Goal: Information Seeking & Learning: Learn about a topic

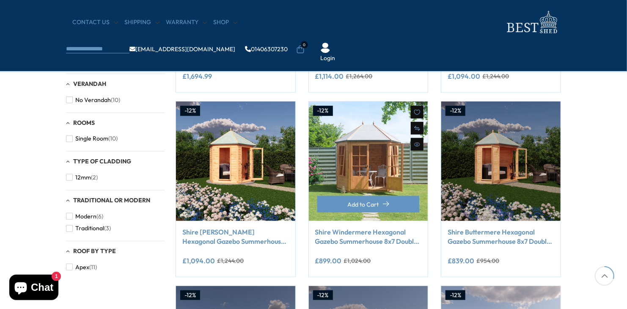
scroll to position [296, 0]
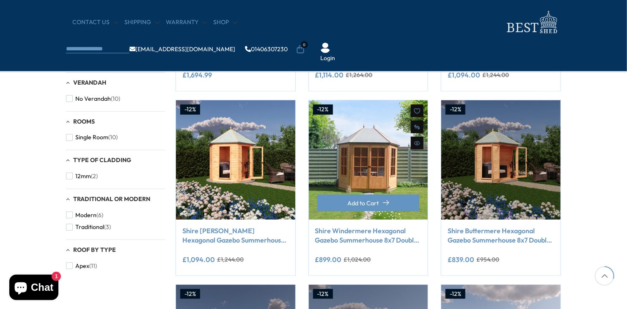
click at [375, 231] on link "Shire Windermere Hexagonal Gazebo Summerhouse 8x7 Double doors 12mm Cladding" at bounding box center [368, 235] width 107 height 19
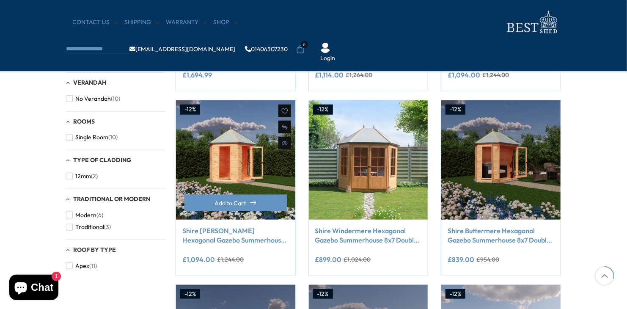
click at [236, 168] on img at bounding box center [235, 159] width 119 height 119
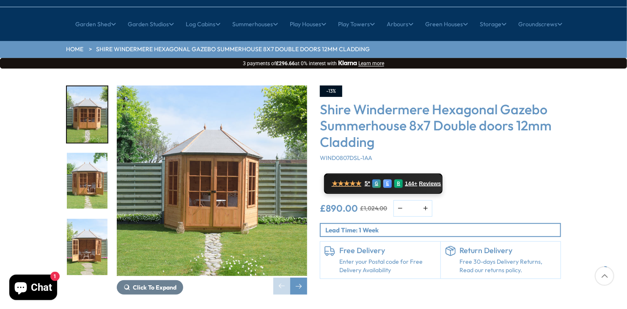
scroll to position [127, 0]
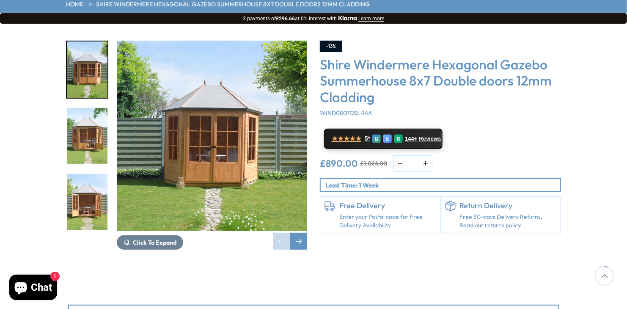
click at [86, 111] on img "2 / 14" at bounding box center [87, 136] width 41 height 56
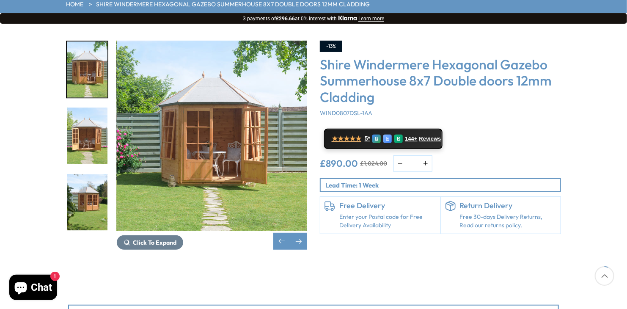
click at [81, 174] on img "4 / 14" at bounding box center [87, 202] width 41 height 56
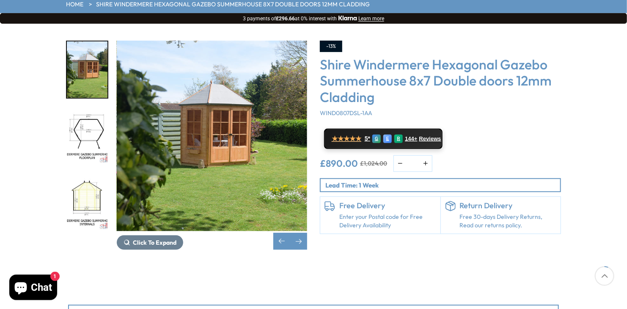
click at [93, 52] on img "4 / 14" at bounding box center [87, 69] width 41 height 56
click at [89, 41] on img "4 / 14" at bounding box center [87, 69] width 41 height 56
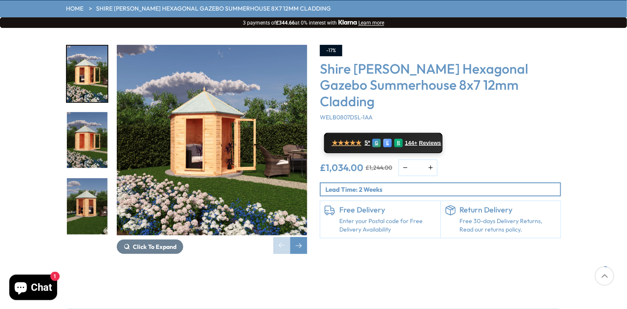
scroll to position [127, 0]
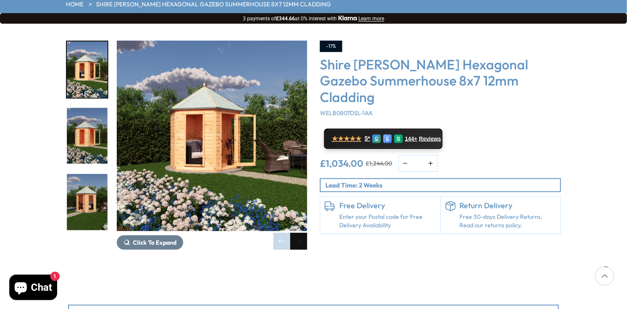
click at [302, 233] on div "Next slide" at bounding box center [298, 241] width 17 height 17
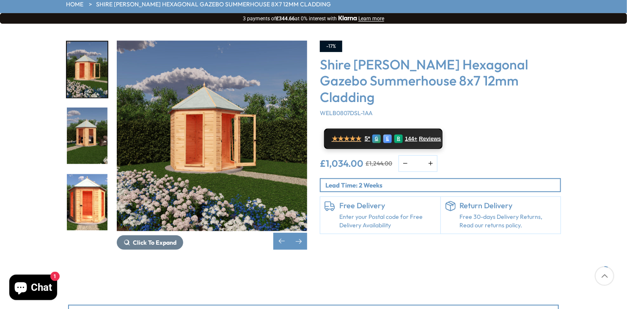
click at [87, 47] on img "2 / 10" at bounding box center [87, 69] width 41 height 56
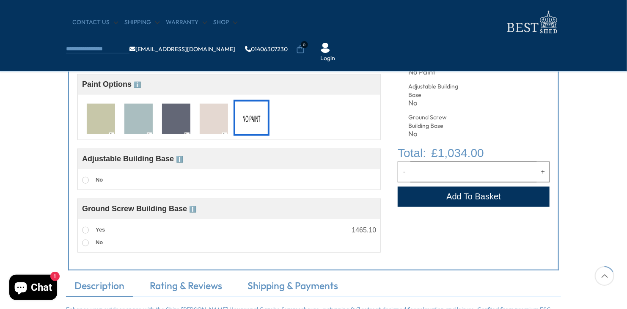
scroll to position [381, 0]
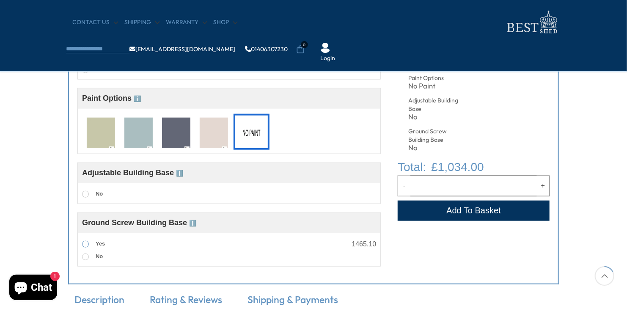
click at [85, 245] on span at bounding box center [85, 244] width 7 height 7
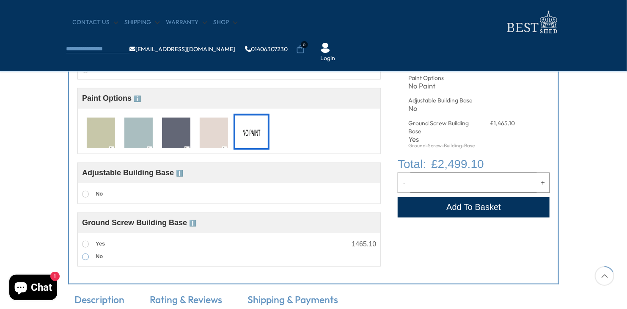
click at [89, 260] on label "No" at bounding box center [92, 256] width 21 height 11
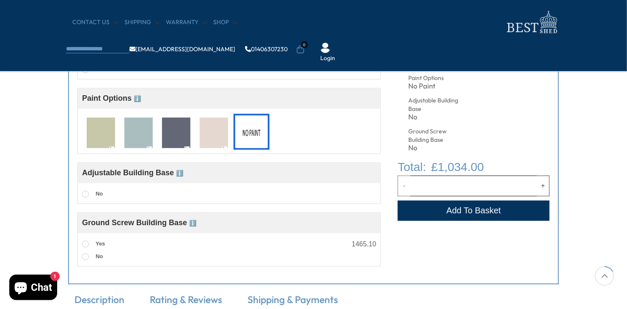
click at [138, 128] on img at bounding box center [138, 133] width 28 height 31
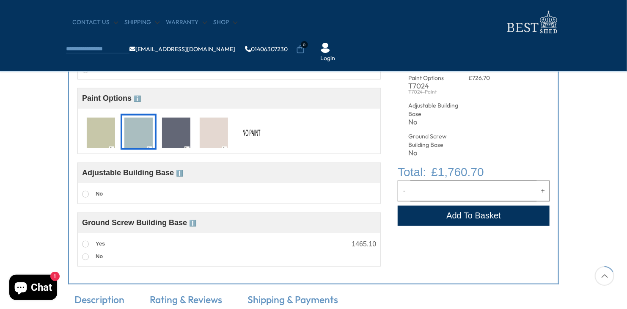
click at [204, 138] on img at bounding box center [214, 133] width 28 height 31
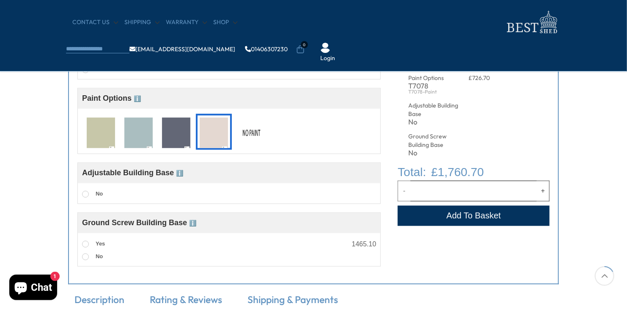
click at [249, 133] on img at bounding box center [251, 133] width 28 height 31
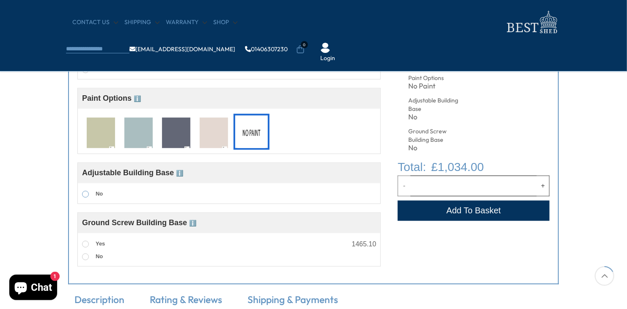
click at [85, 192] on span at bounding box center [85, 194] width 7 height 7
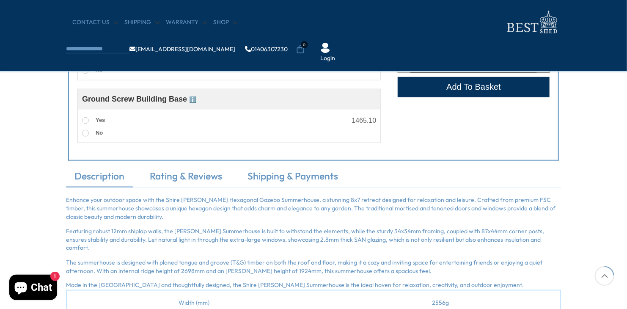
scroll to position [592, 0]
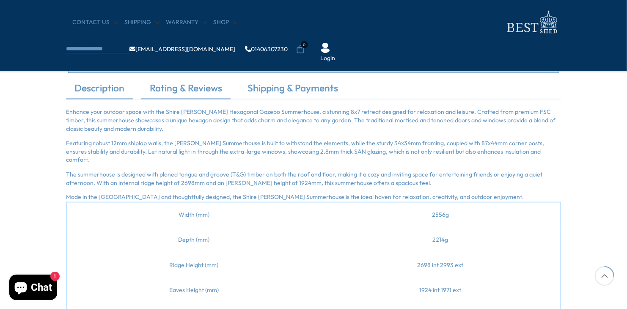
click at [189, 86] on link "Rating & Reviews" at bounding box center [185, 90] width 89 height 18
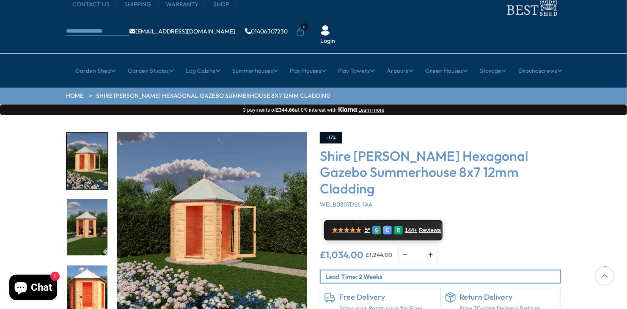
scroll to position [127, 0]
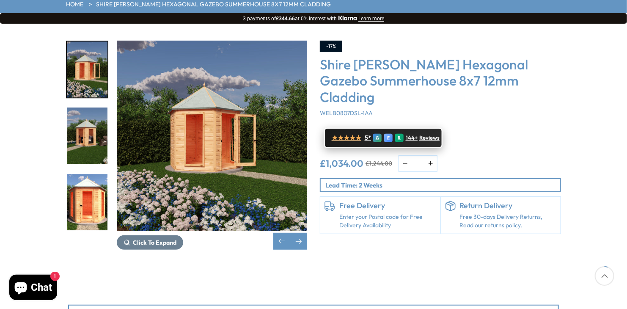
click at [415, 135] on span "144+" at bounding box center [412, 138] width 12 height 7
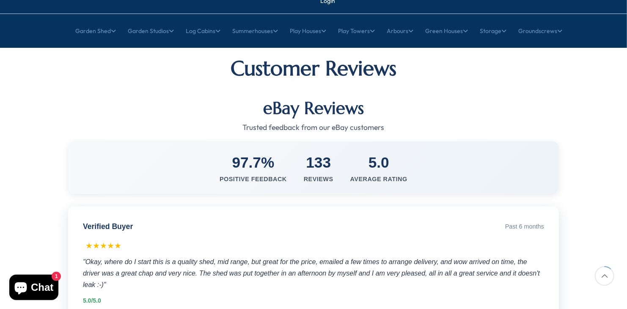
scroll to position [169, 0]
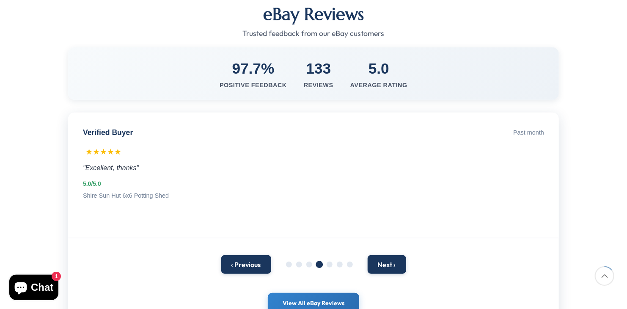
click at [160, 148] on div "Verified Buyer Past month ★★★★★ "Excellent, thanks" 5.0/5.0 Shire Sun Hut 6x6 P…" at bounding box center [313, 176] width 491 height 126
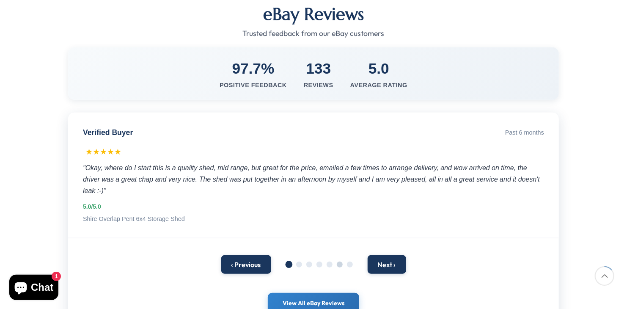
click at [338, 261] on span at bounding box center [340, 264] width 6 height 6
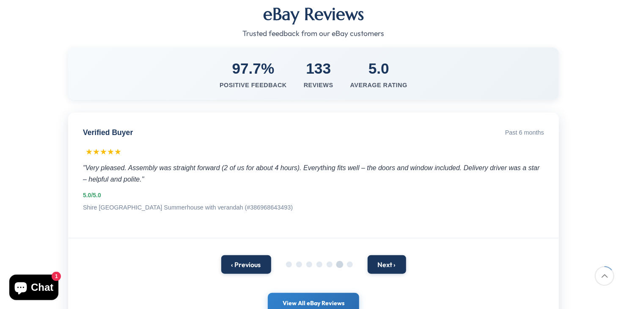
click at [338, 261] on span at bounding box center [339, 264] width 7 height 7
click at [349, 261] on span at bounding box center [350, 264] width 6 height 6
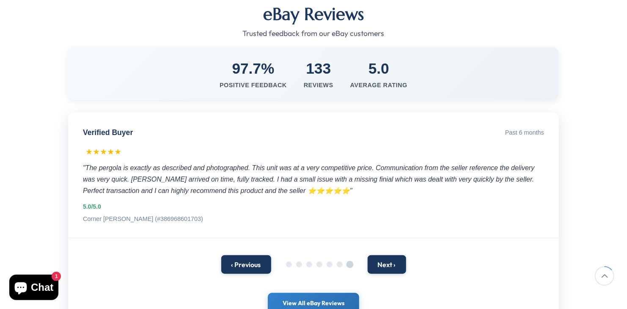
click at [349, 261] on span at bounding box center [349, 264] width 7 height 7
